Goal: Task Accomplishment & Management: Manage account settings

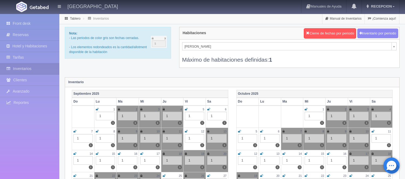
scroll to position [30, 0]
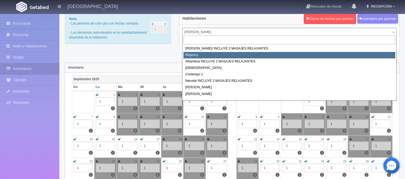
scroll to position [0, 0]
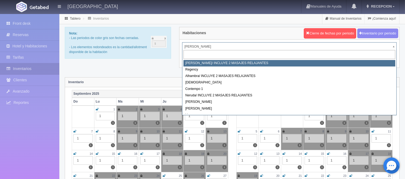
select select "717"
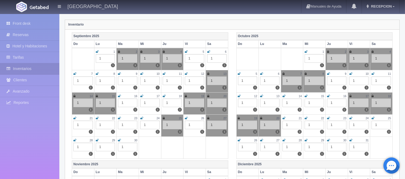
scroll to position [38, 0]
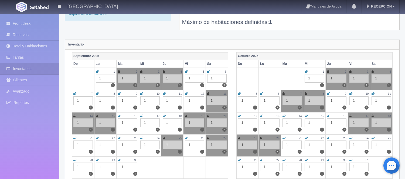
click at [328, 94] on icon at bounding box center [328, 93] width 3 height 3
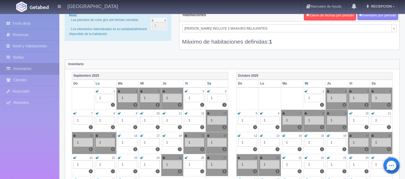
scroll to position [8, 0]
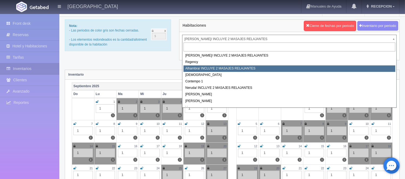
select select "719"
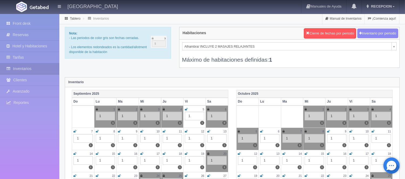
scroll to position [30, 0]
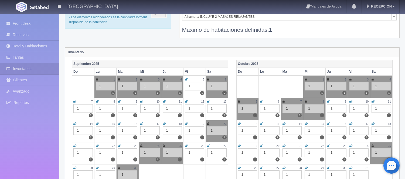
click at [329, 102] on icon at bounding box center [328, 101] width 3 height 3
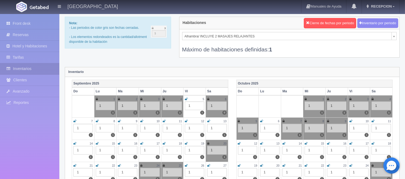
scroll to position [0, 0]
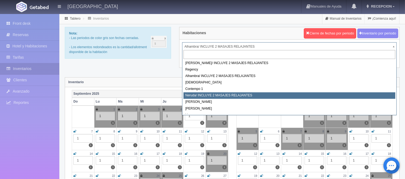
select select "722"
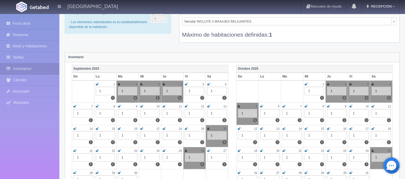
scroll to position [60, 0]
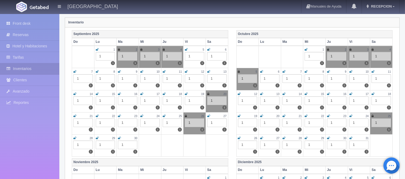
click at [307, 72] on icon at bounding box center [306, 71] width 3 height 3
click at [328, 72] on icon at bounding box center [328, 71] width 3 height 3
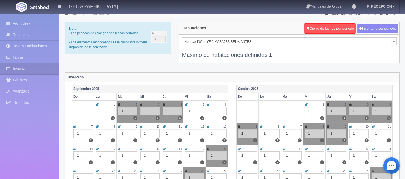
scroll to position [0, 0]
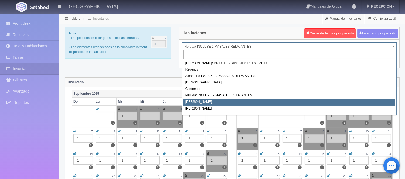
select select "723"
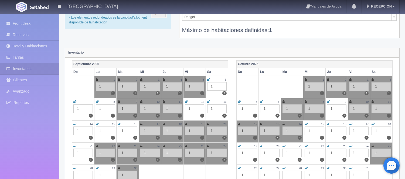
scroll to position [30, 0]
click at [329, 102] on icon at bounding box center [328, 101] width 3 height 3
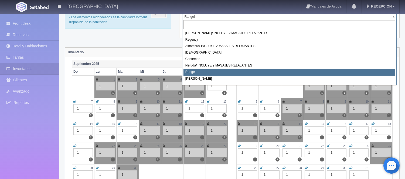
drag, startPoint x: 234, startPoint y: 20, endPoint x: 257, endPoint y: 61, distance: 47.5
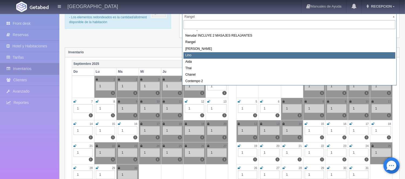
select select "725"
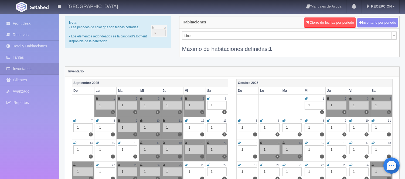
scroll to position [30, 0]
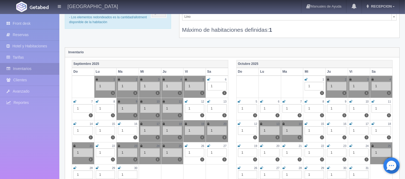
click at [306, 103] on icon at bounding box center [306, 101] width 3 height 3
click at [327, 101] on icon at bounding box center [328, 101] width 3 height 3
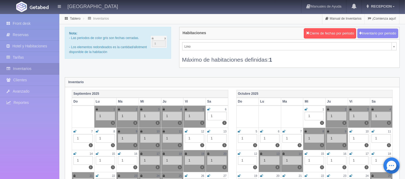
scroll to position [2, 0]
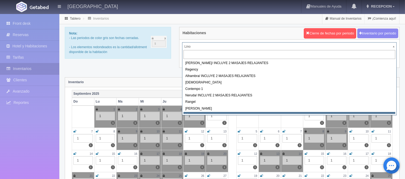
scroll to position [0, 0]
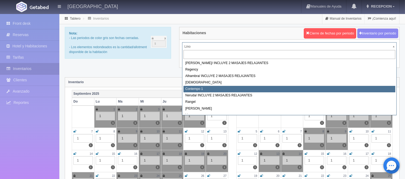
select select "721"
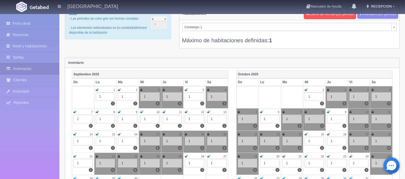
scroll to position [30, 0]
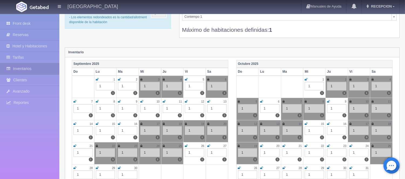
click at [329, 101] on icon at bounding box center [328, 101] width 3 height 3
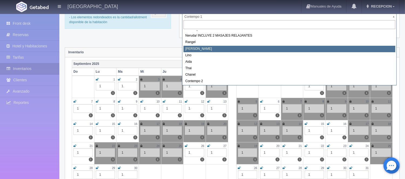
scroll to position [30, 0]
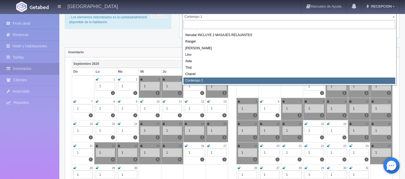
select select "2044"
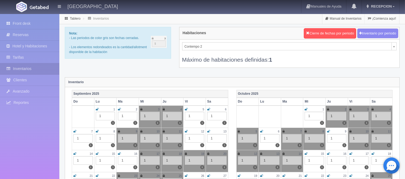
click at [328, 133] on icon at bounding box center [328, 131] width 3 height 3
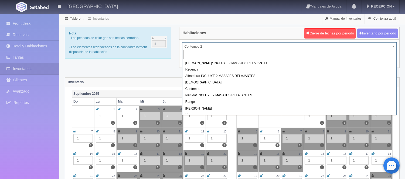
drag, startPoint x: 229, startPoint y: 46, endPoint x: 235, endPoint y: 84, distance: 37.7
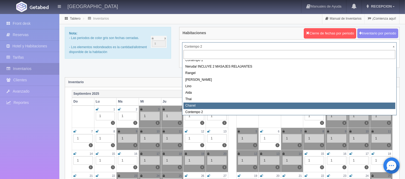
scroll to position [30, 0]
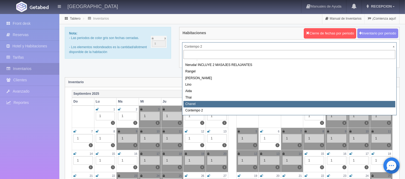
select select "728"
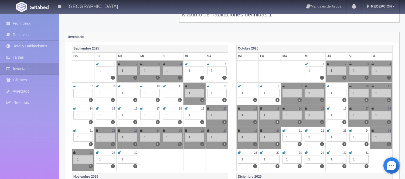
scroll to position [60, 0]
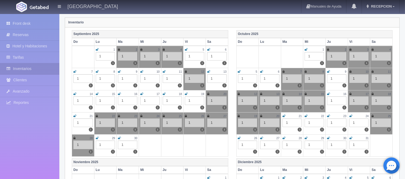
click at [329, 72] on icon at bounding box center [328, 71] width 3 height 3
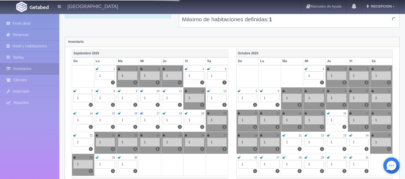
scroll to position [30, 0]
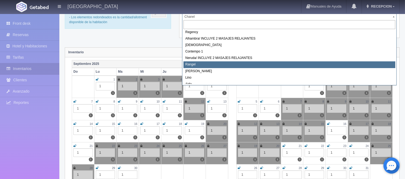
scroll to position [1, 0]
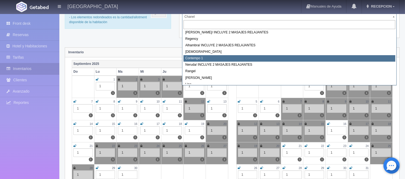
select select "721"
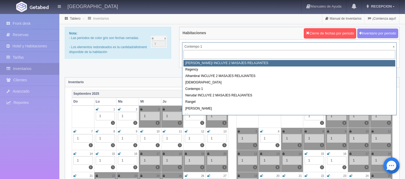
select select "717"
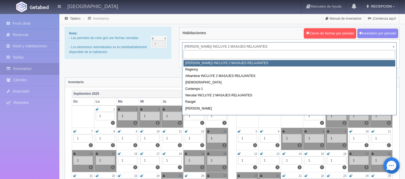
drag, startPoint x: 243, startPoint y: 46, endPoint x: 249, endPoint y: 67, distance: 22.1
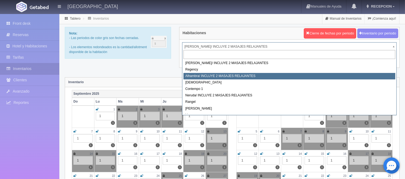
select select "719"
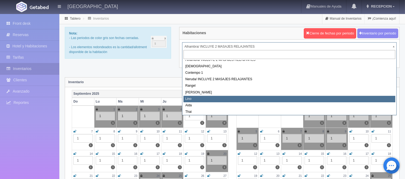
scroll to position [30, 0]
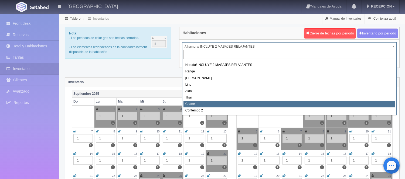
select select "728"
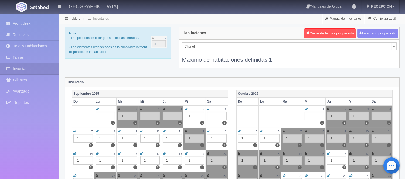
scroll to position [22, 0]
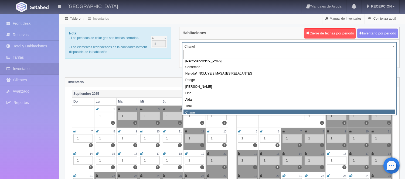
scroll to position [19, 0]
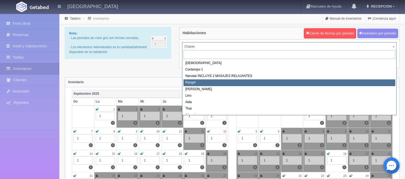
select select "723"
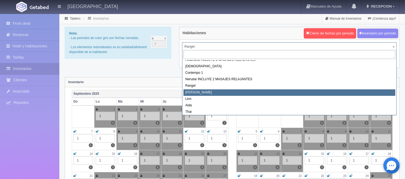
scroll to position [30, 0]
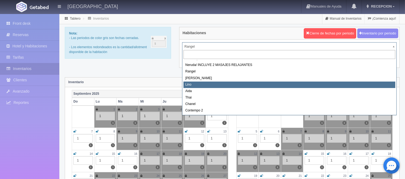
select select "725"
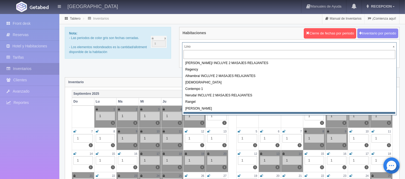
drag, startPoint x: 188, startPoint y: 47, endPoint x: 217, endPoint y: 65, distance: 33.6
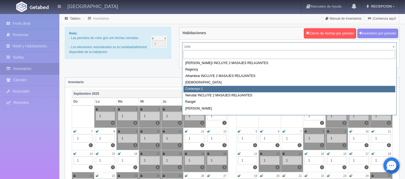
select select "721"
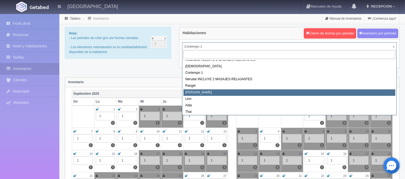
scroll to position [30, 0]
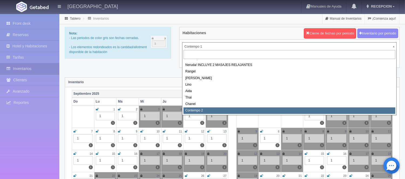
select select "2044"
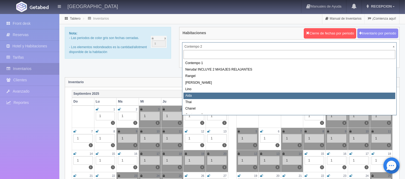
scroll to position [30, 0]
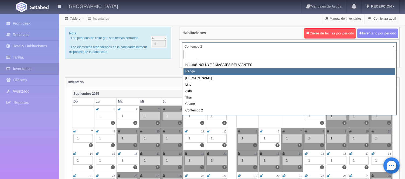
select select "723"
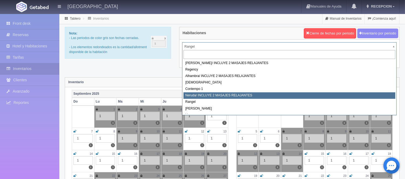
select select "722"
